Goal: Information Seeking & Learning: Learn about a topic

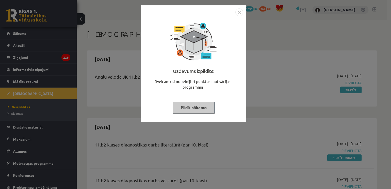
click at [237, 11] on img "Close" at bounding box center [240, 12] width 8 height 8
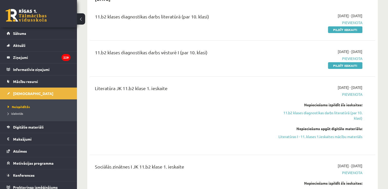
scroll to position [154, 0]
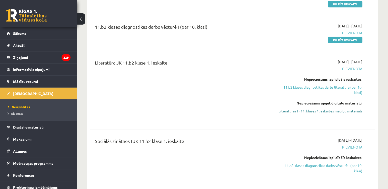
click at [338, 110] on link "Literatūras I - 11. klases 1.ieskaites mācību materiāls" at bounding box center [320, 110] width 84 height 5
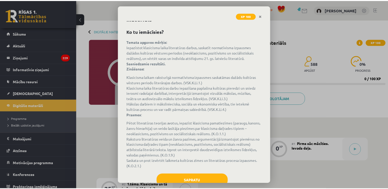
scroll to position [30, 0]
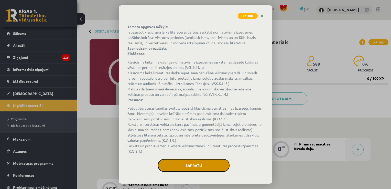
click at [211, 161] on button "Sapratu" at bounding box center [194, 165] width 72 height 13
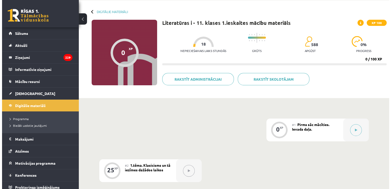
scroll to position [19, 0]
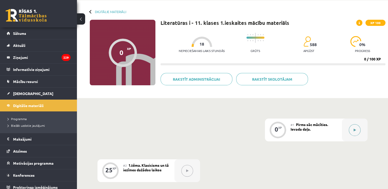
click at [348, 130] on button at bounding box center [354, 130] width 12 height 12
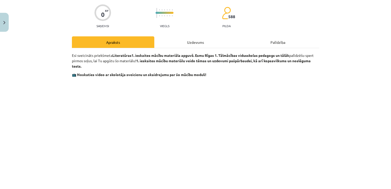
scroll to position [0, 0]
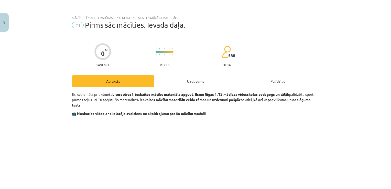
click at [194, 77] on div "Uzdevums" at bounding box center [195, 81] width 82 height 12
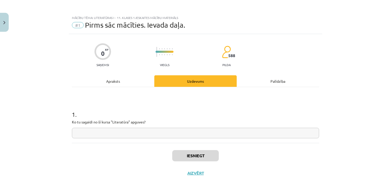
scroll to position [5, 0]
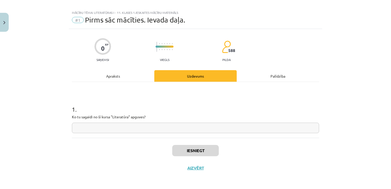
click at [173, 127] on input "text" at bounding box center [195, 128] width 247 height 11
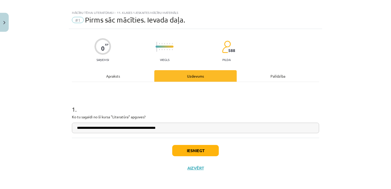
click at [130, 128] on input "**********" at bounding box center [195, 128] width 247 height 11
type input "**********"
click at [193, 152] on button "Iesniegt" at bounding box center [195, 150] width 47 height 11
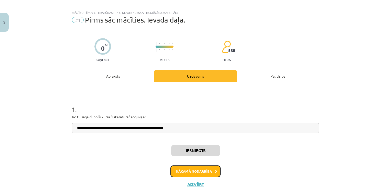
click at [205, 169] on button "Nākamā nodarbība" at bounding box center [196, 172] width 50 height 12
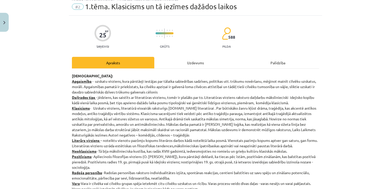
scroll to position [0, 0]
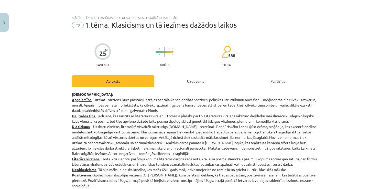
click at [199, 79] on div "Uzdevums" at bounding box center [195, 81] width 82 height 12
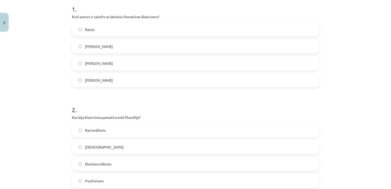
scroll to position [108, 0]
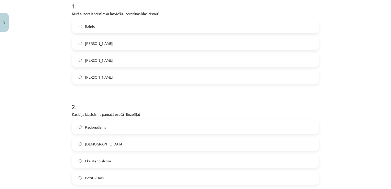
drag, startPoint x: 387, startPoint y: 54, endPoint x: 387, endPoint y: 58, distance: 4.1
click at [387, 58] on div "Mācību tēma: Literatūras i - 11. klases 1.ieskaites mācību materiāls #2 1.tēma.…" at bounding box center [195, 94] width 391 height 189
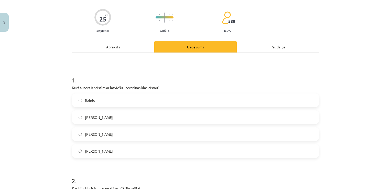
scroll to position [0, 0]
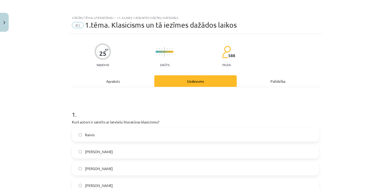
click at [119, 82] on div "Apraksts" at bounding box center [113, 81] width 82 height 12
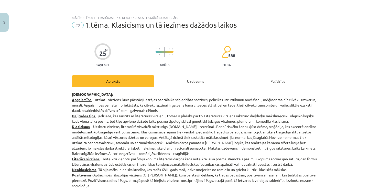
click at [184, 81] on div "Uzdevums" at bounding box center [195, 81] width 82 height 12
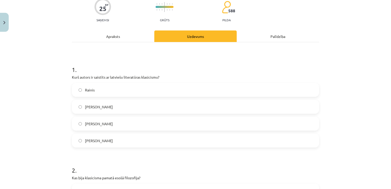
scroll to position [51, 0]
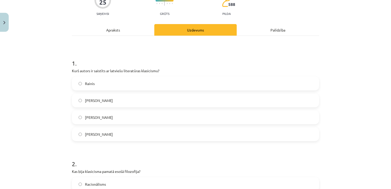
click at [130, 101] on label "Kristofers Fīrekers" at bounding box center [196, 100] width 246 height 13
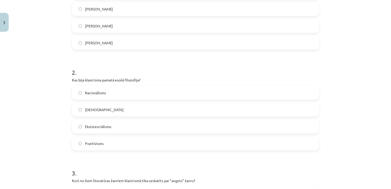
scroll to position [154, 0]
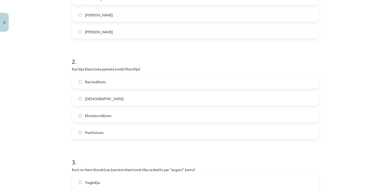
click at [117, 83] on label "Racionālisms" at bounding box center [196, 81] width 246 height 13
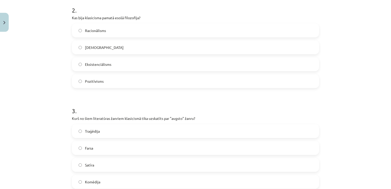
click at [122, 129] on label "Traģēdija" at bounding box center [196, 131] width 246 height 13
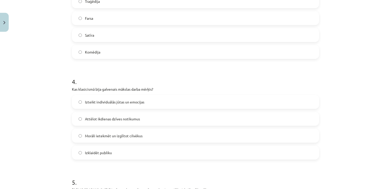
scroll to position [359, 0]
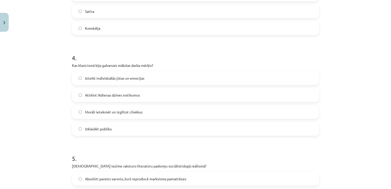
click at [110, 108] on label "Morāli ietekmēt un izglītot cilvēkus" at bounding box center [196, 112] width 246 height 13
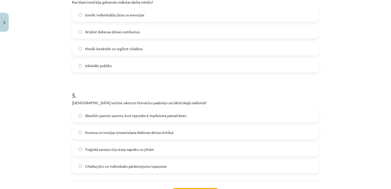
scroll to position [436, 0]
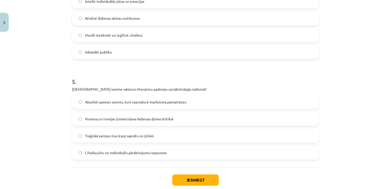
click at [130, 103] on span "Absolūti pareizs varonis, kurš reproducē marksisma pamattēzes" at bounding box center [135, 101] width 101 height 5
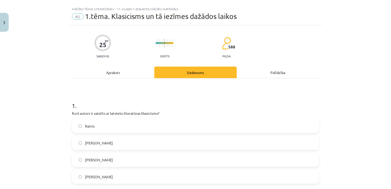
scroll to position [0, 0]
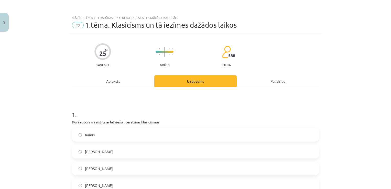
click at [123, 77] on div "Apraksts" at bounding box center [113, 81] width 82 height 12
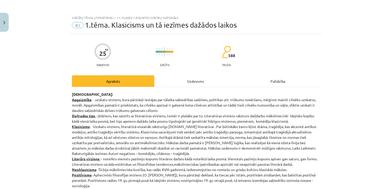
click at [200, 78] on div "Uzdevums" at bounding box center [195, 81] width 82 height 12
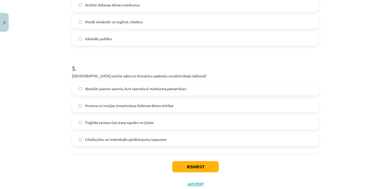
scroll to position [465, 0]
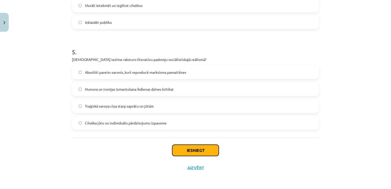
click at [188, 153] on button "Iesniegt" at bounding box center [195, 150] width 47 height 11
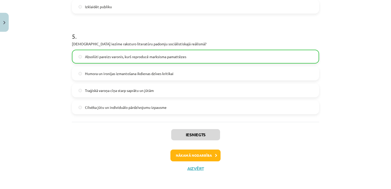
scroll to position [481, 0]
click at [202, 151] on button "Nākamā nodarbība" at bounding box center [196, 155] width 50 height 12
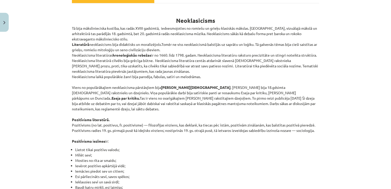
scroll to position [0, 0]
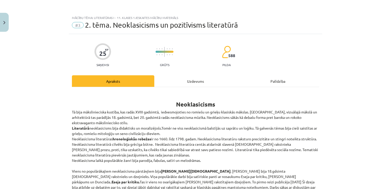
click at [190, 78] on div "Uzdevums" at bounding box center [195, 81] width 82 height 12
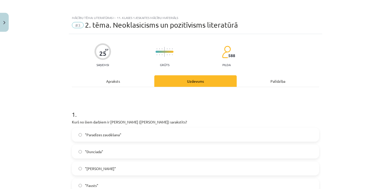
click at [122, 81] on div "Apraksts" at bounding box center [113, 81] width 82 height 12
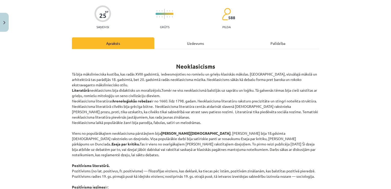
scroll to position [51, 0]
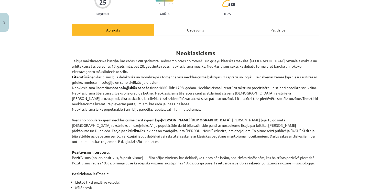
click at [207, 34] on div "Uzdevums" at bounding box center [195, 30] width 82 height 12
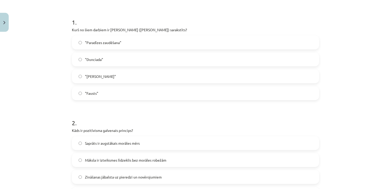
scroll to position [64, 0]
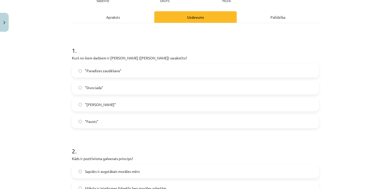
click at [129, 90] on label ""Dunciada"" at bounding box center [196, 87] width 246 height 13
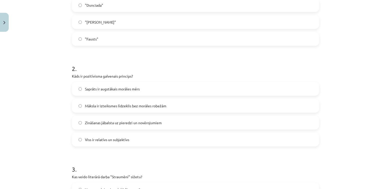
scroll to position [167, 0]
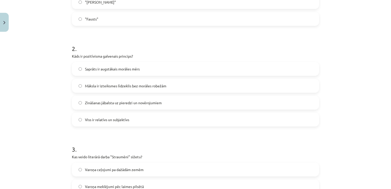
click at [129, 105] on span "Zināšanas jābalsta uz pieredzi un novērojumiem" at bounding box center [123, 102] width 77 height 5
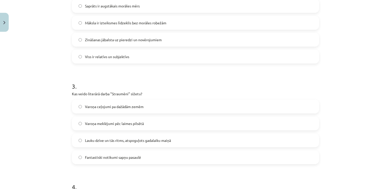
scroll to position [243, 0]
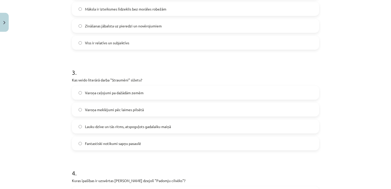
click at [150, 125] on span "Lauku dzīve un tās ritms, atspoguļots gadalaiku maiņā" at bounding box center [128, 126] width 86 height 5
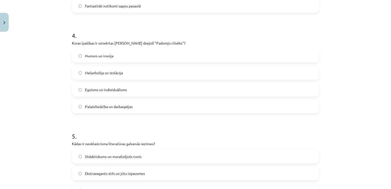
scroll to position [397, 0]
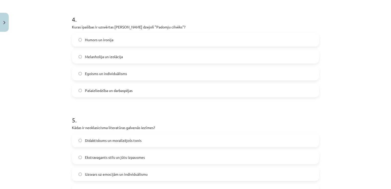
click at [125, 75] on label "Egoisms un individuālisms" at bounding box center [196, 73] width 246 height 13
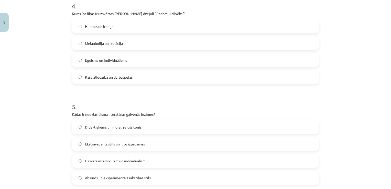
scroll to position [423, 0]
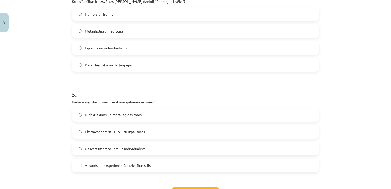
click at [139, 119] on label "Didaktiskums un moralizējošs tonis" at bounding box center [196, 114] width 246 height 13
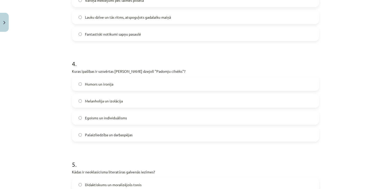
scroll to position [465, 0]
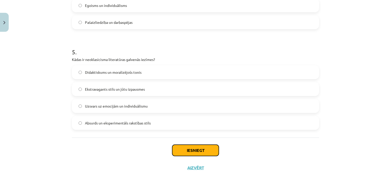
click at [191, 148] on button "Iesniegt" at bounding box center [195, 150] width 47 height 11
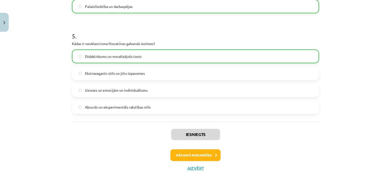
scroll to position [481, 0]
click at [191, 156] on button "Nākamā nodarbība" at bounding box center [196, 155] width 50 height 12
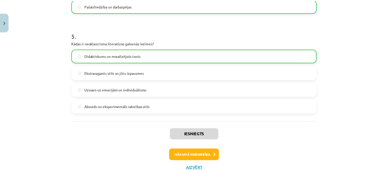
scroll to position [0, 0]
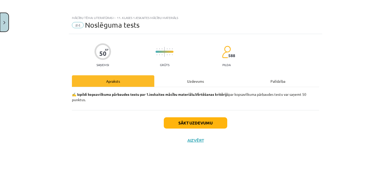
click at [8, 22] on button "Close" at bounding box center [4, 22] width 9 height 19
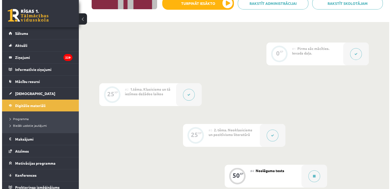
scroll to position [96, 0]
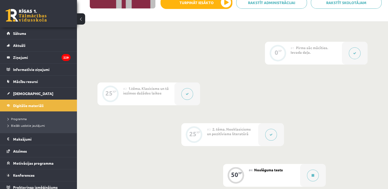
click at [188, 89] on button at bounding box center [187, 94] width 12 height 12
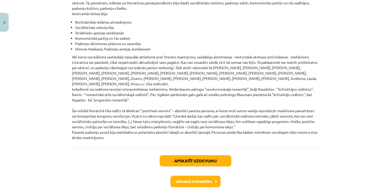
scroll to position [1190, 0]
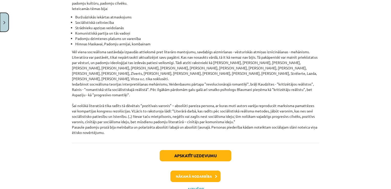
click at [7, 26] on button "Close" at bounding box center [4, 22] width 9 height 19
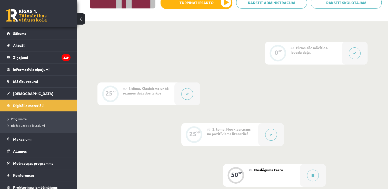
click at [267, 134] on button at bounding box center [271, 135] width 12 height 12
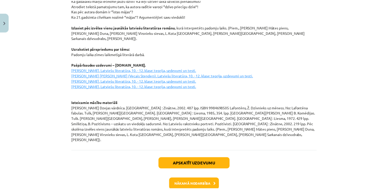
scroll to position [715, 0]
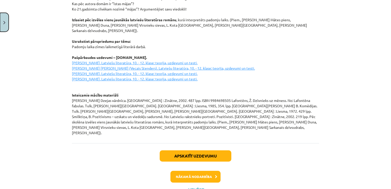
click at [1, 26] on button "Close" at bounding box center [4, 22] width 9 height 19
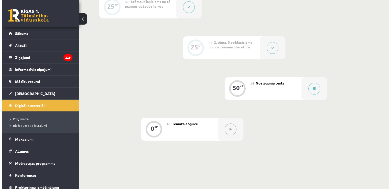
scroll to position [199, 0]
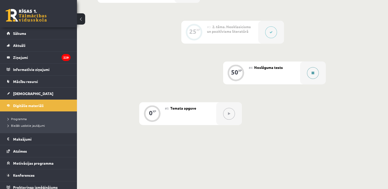
click at [311, 75] on button at bounding box center [313, 73] width 12 height 12
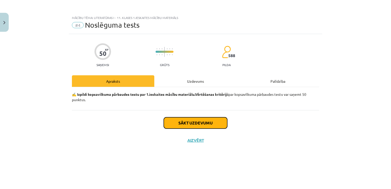
click at [195, 123] on button "Sākt uzdevumu" at bounding box center [196, 122] width 64 height 11
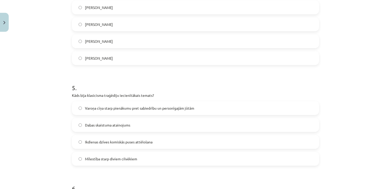
scroll to position [430, 0]
click at [216, 106] on label "Varoņa cīņa starp pienākumu pret sabiedrību un personīgajām jūtām" at bounding box center [196, 107] width 246 height 13
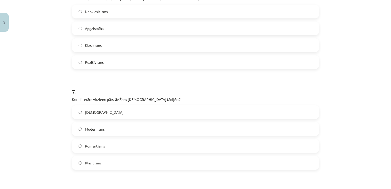
scroll to position [635, 0]
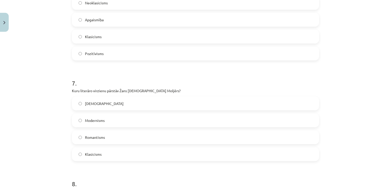
click at [141, 151] on label "Klasicisms" at bounding box center [196, 154] width 246 height 13
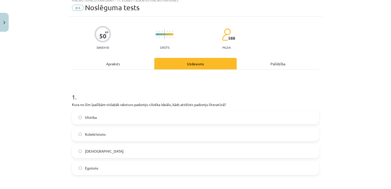
scroll to position [43, 0]
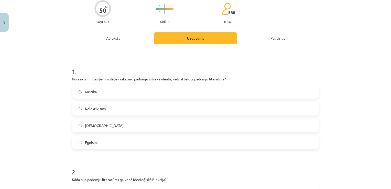
click at [164, 112] on label "Kolektīvisms" at bounding box center [196, 108] width 246 height 13
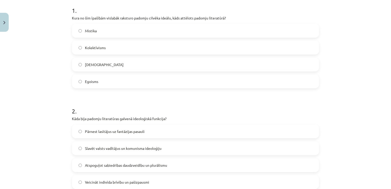
scroll to position [120, 0]
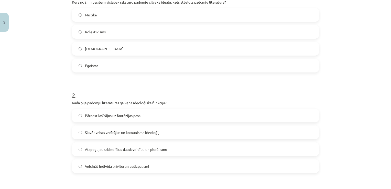
click at [192, 131] on label "Slavēt valsts vadītājus un komunisma ideoloģiju" at bounding box center [196, 132] width 246 height 13
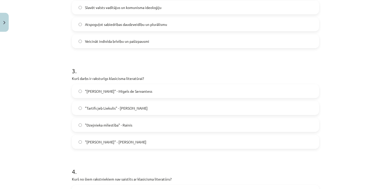
scroll to position [248, 0]
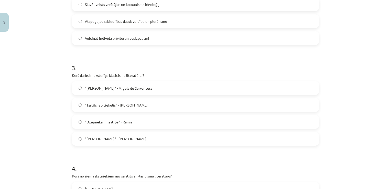
click at [159, 101] on label ""Tartifs jeb Liekulis" - Žans Batists Moljērs" at bounding box center [196, 105] width 246 height 13
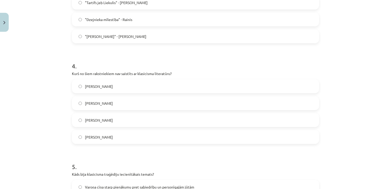
scroll to position [376, 0]
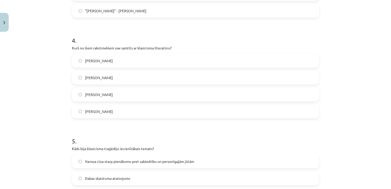
click at [139, 59] on label "Vilis Lācis" at bounding box center [196, 60] width 246 height 13
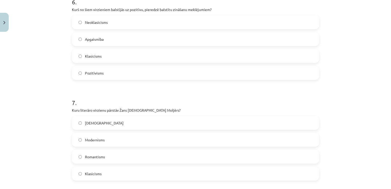
scroll to position [607, 0]
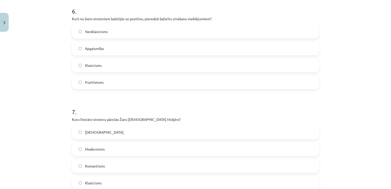
drag, startPoint x: 110, startPoint y: 82, endPoint x: 113, endPoint y: 81, distance: 2.7
click at [110, 82] on label "Pozitīvisms" at bounding box center [196, 82] width 246 height 13
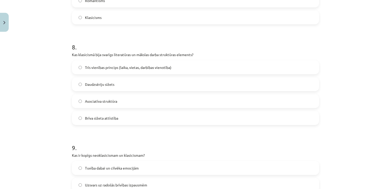
scroll to position [786, 0]
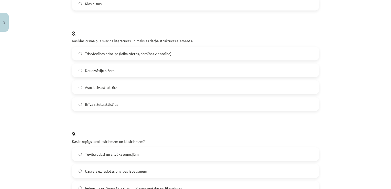
click at [126, 57] on label "Trīs vienības princips (laika, vietas, darbības vienotība)" at bounding box center [196, 53] width 246 height 13
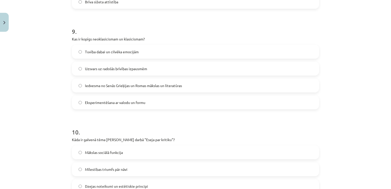
scroll to position [914, 0]
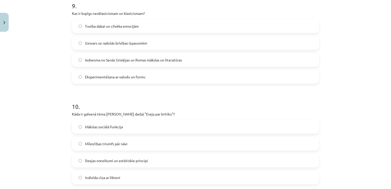
click at [146, 57] on span "Iedvesma no Senās Grieķijas un Romas mākslas un literatūras" at bounding box center [133, 59] width 97 height 5
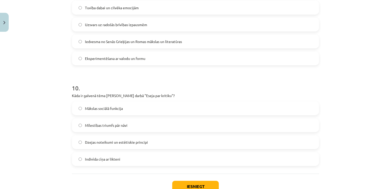
scroll to position [940, 0]
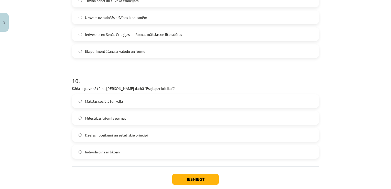
click at [166, 134] on label "Dzejas noteikumi un estētiskie principi" at bounding box center [196, 135] width 246 height 13
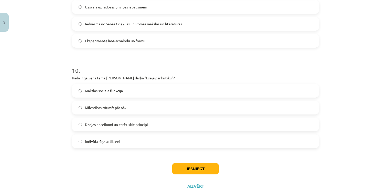
scroll to position [968, 0]
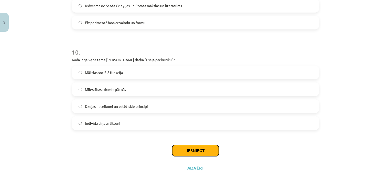
click at [201, 148] on button "Iesniegt" at bounding box center [195, 150] width 47 height 11
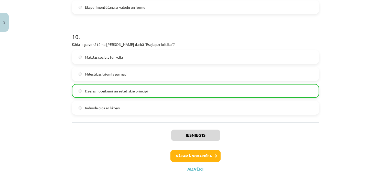
scroll to position [985, 0]
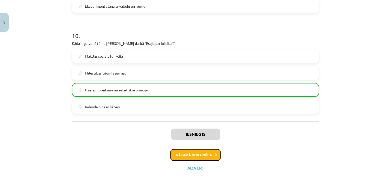
click at [201, 151] on button "Nākamā nodarbība" at bounding box center [196, 155] width 50 height 12
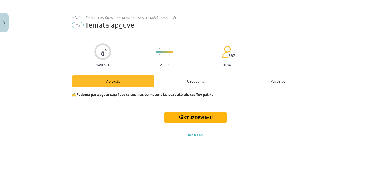
scroll to position [0, 0]
click at [189, 113] on button "Sākt uzdevumu" at bounding box center [196, 117] width 64 height 11
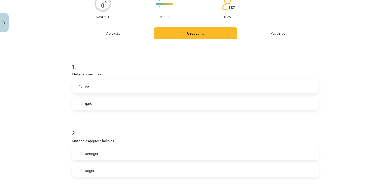
scroll to position [51, 0]
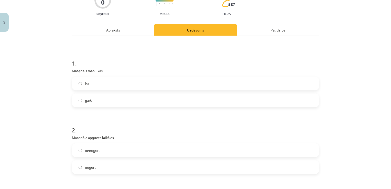
click at [116, 82] on label "īss" at bounding box center [196, 83] width 246 height 13
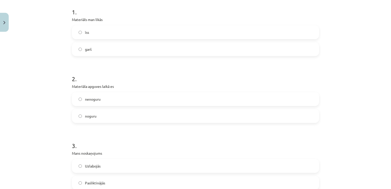
click at [138, 100] on label "nenoguru" at bounding box center [196, 99] width 246 height 13
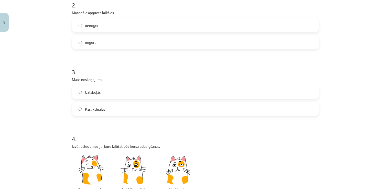
scroll to position [179, 0]
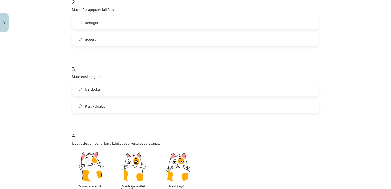
click at [139, 93] on label "Uzlabojās" at bounding box center [196, 89] width 246 height 13
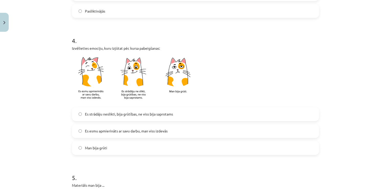
scroll to position [282, 0]
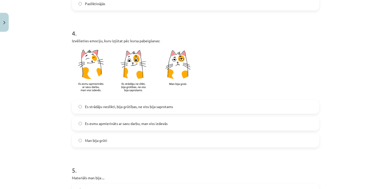
click at [206, 104] on label "Es strādāju neslikti, bija grūtības, ne viss bija saprotams" at bounding box center [196, 106] width 246 height 13
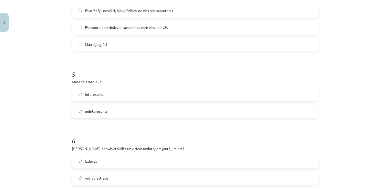
scroll to position [384, 0]
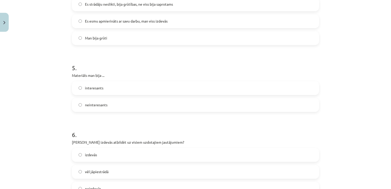
click at [224, 90] on label "interesants" at bounding box center [196, 88] width 246 height 13
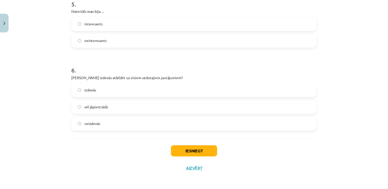
scroll to position [450, 0]
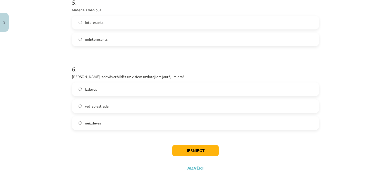
click at [182, 103] on label "vēl jāpiestrādā" at bounding box center [196, 106] width 246 height 13
click at [196, 148] on button "Iesniegt" at bounding box center [195, 150] width 47 height 11
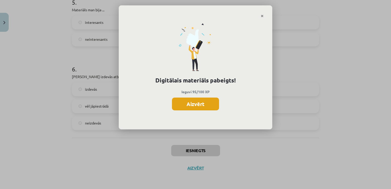
click at [199, 104] on button "Aizvērt" at bounding box center [195, 104] width 47 height 13
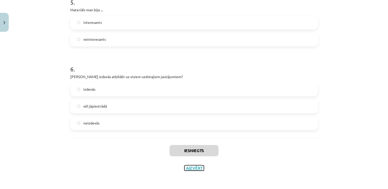
click at [198, 167] on button "Aizvērt" at bounding box center [193, 168] width 19 height 5
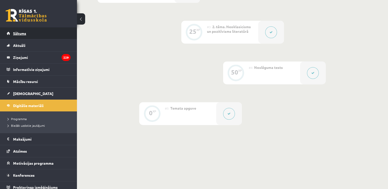
click at [19, 34] on span "Sākums" at bounding box center [19, 33] width 13 height 5
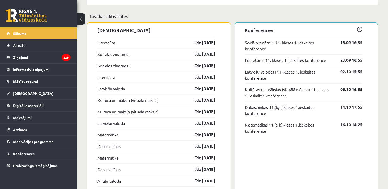
scroll to position [348, 0]
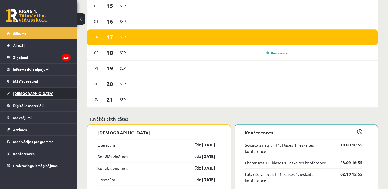
click at [31, 93] on link "[DEMOGRAPHIC_DATA]" at bounding box center [39, 94] width 64 height 12
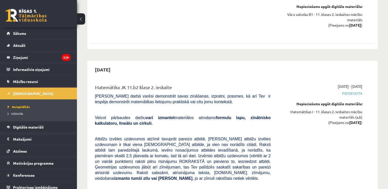
scroll to position [1014, 0]
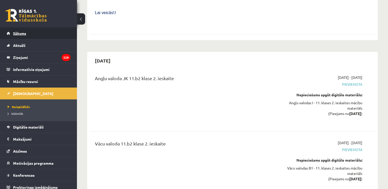
click at [22, 32] on span "Sākums" at bounding box center [19, 33] width 13 height 5
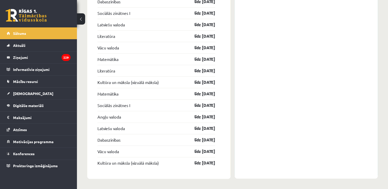
scroll to position [732, 0]
